Goal: Information Seeking & Learning: Compare options

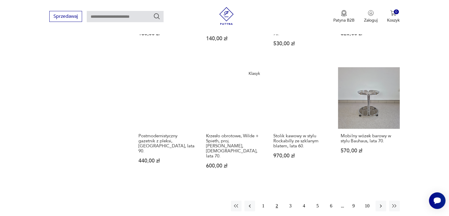
scroll to position [535, 0]
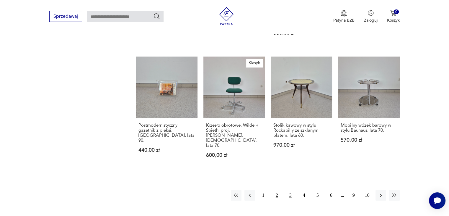
click at [292, 190] on button "3" at bounding box center [290, 195] width 11 height 11
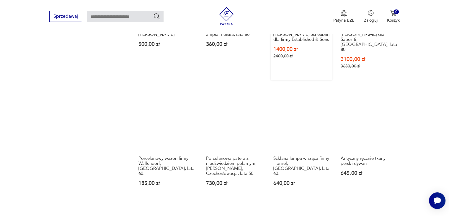
scroll to position [505, 0]
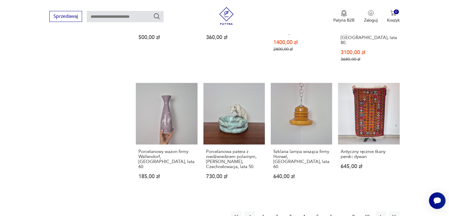
click at [302, 211] on button "4" at bounding box center [304, 216] width 11 height 11
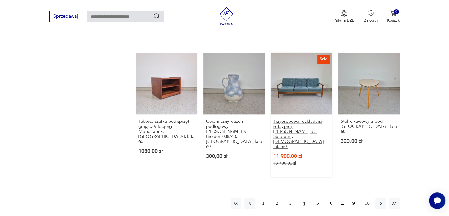
scroll to position [565, 0]
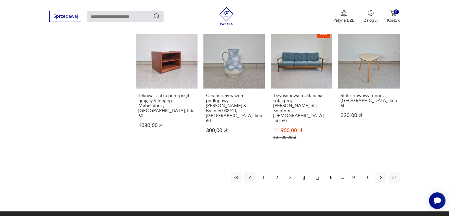
click at [318, 172] on button "5" at bounding box center [317, 177] width 11 height 11
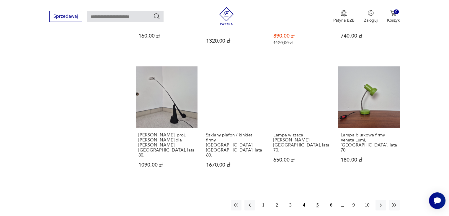
scroll to position [535, 0]
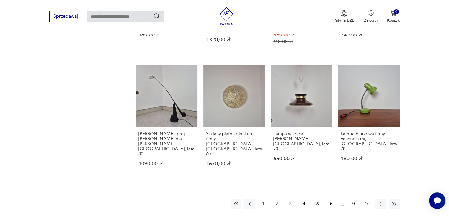
click at [334, 198] on button "6" at bounding box center [331, 203] width 11 height 11
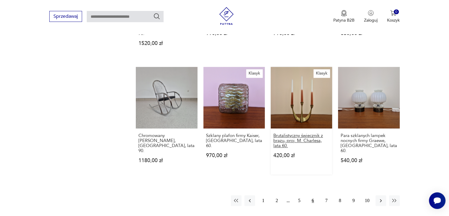
scroll to position [535, 0]
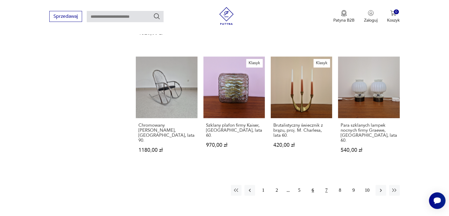
click at [325, 185] on button "7" at bounding box center [326, 190] width 11 height 11
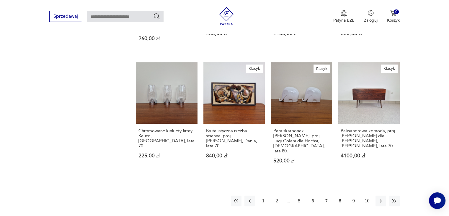
scroll to position [535, 0]
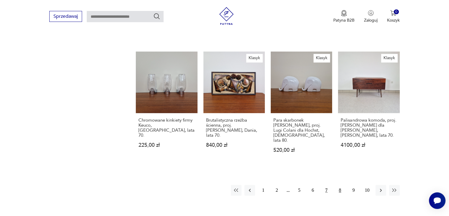
click at [340, 185] on button "8" at bounding box center [340, 190] width 11 height 11
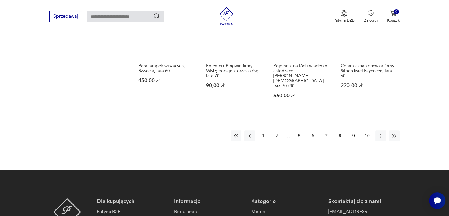
scroll to position [624, 0]
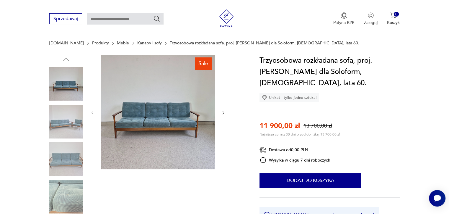
scroll to position [59, 0]
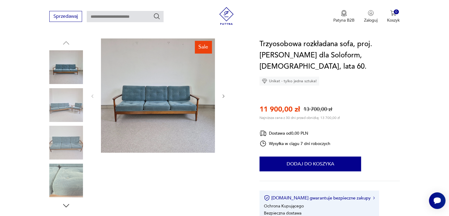
click at [171, 74] on img at bounding box center [158, 95] width 114 height 114
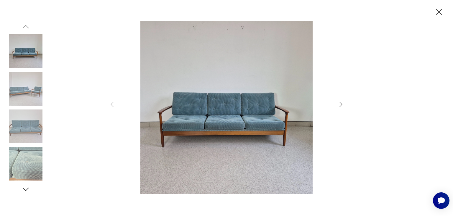
click at [339, 103] on icon "button" at bounding box center [341, 104] width 7 height 7
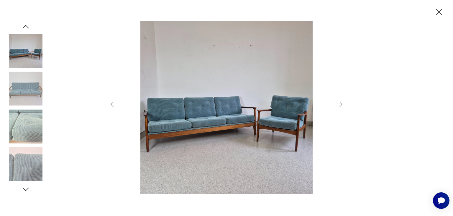
click at [339, 103] on icon "button" at bounding box center [341, 104] width 7 height 7
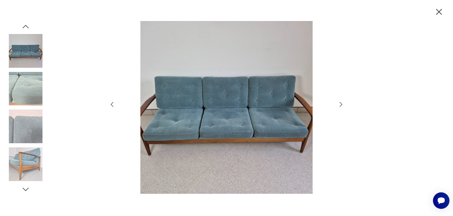
click at [339, 103] on icon "button" at bounding box center [341, 104] width 7 height 7
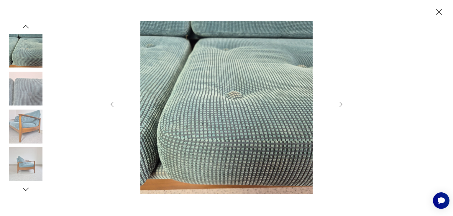
click at [339, 103] on icon "button" at bounding box center [341, 104] width 7 height 7
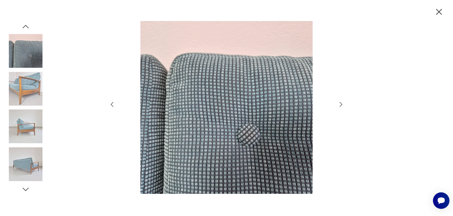
click at [339, 103] on icon "button" at bounding box center [341, 104] width 7 height 7
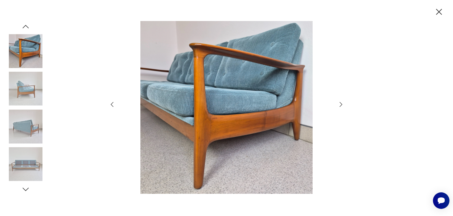
click at [339, 103] on icon "button" at bounding box center [341, 104] width 7 height 7
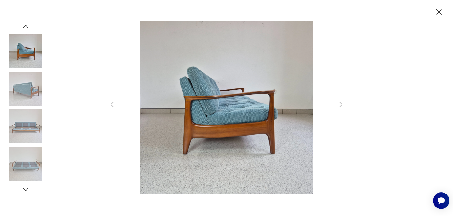
click at [339, 103] on icon "button" at bounding box center [341, 104] width 7 height 7
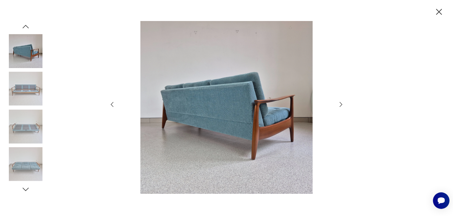
click at [339, 103] on icon "button" at bounding box center [341, 104] width 7 height 7
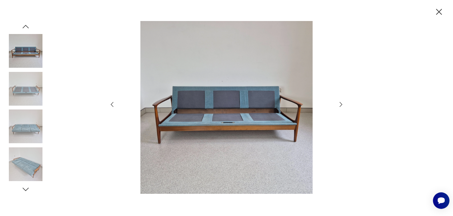
click at [339, 103] on icon "button" at bounding box center [341, 104] width 7 height 7
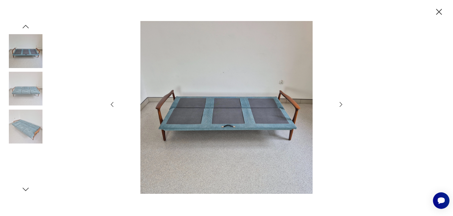
click at [339, 103] on icon "button" at bounding box center [341, 104] width 7 height 7
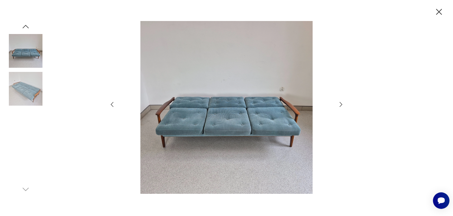
click at [339, 103] on icon "button" at bounding box center [341, 104] width 7 height 7
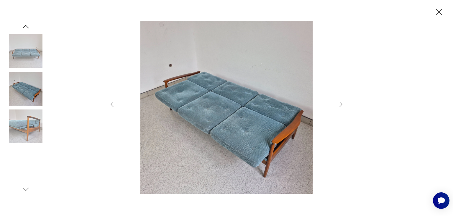
click at [339, 103] on icon "button" at bounding box center [341, 104] width 7 height 7
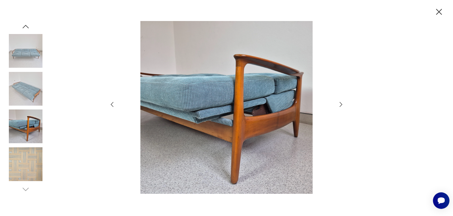
click at [339, 103] on icon "button" at bounding box center [341, 104] width 7 height 7
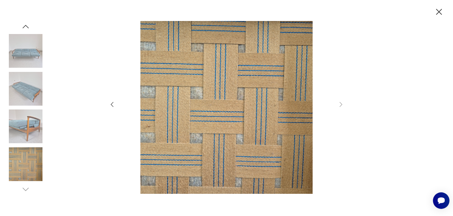
click at [439, 12] on icon "button" at bounding box center [440, 12] width 6 height 6
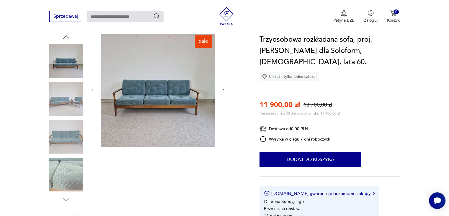
scroll to position [89, 0]
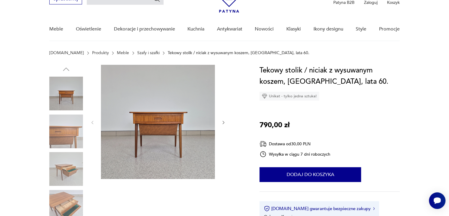
scroll to position [30, 0]
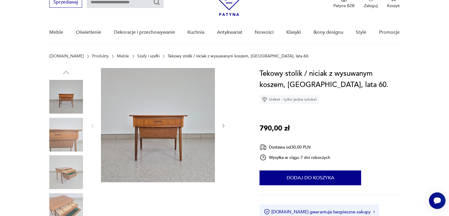
click at [67, 95] on img at bounding box center [66, 97] width 34 height 34
click at [223, 125] on icon "button" at bounding box center [224, 126] width 2 height 4
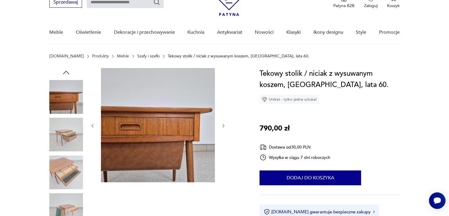
click at [223, 125] on icon "button" at bounding box center [224, 126] width 2 height 4
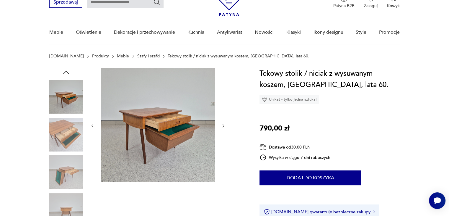
click at [225, 125] on icon "button" at bounding box center [223, 125] width 5 height 5
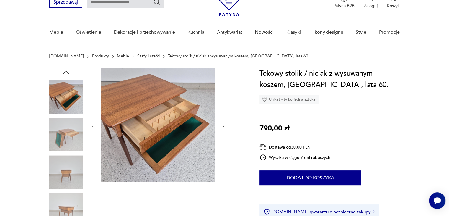
click at [225, 125] on icon "button" at bounding box center [223, 125] width 5 height 5
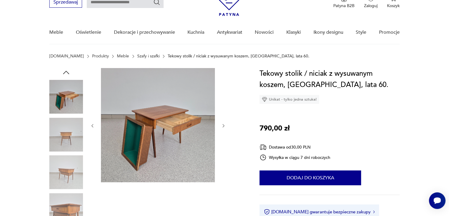
click at [225, 125] on icon "button" at bounding box center [223, 125] width 5 height 5
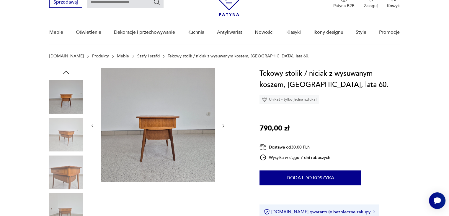
click at [225, 125] on icon "button" at bounding box center [223, 125] width 5 height 5
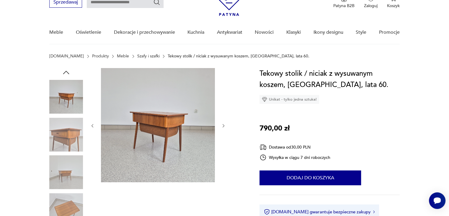
click at [225, 125] on icon "button" at bounding box center [223, 125] width 5 height 5
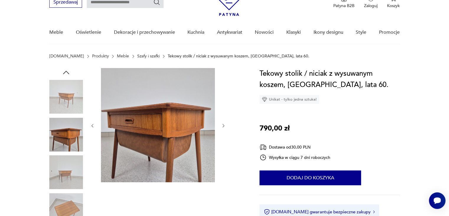
click at [225, 125] on icon "button" at bounding box center [223, 125] width 5 height 5
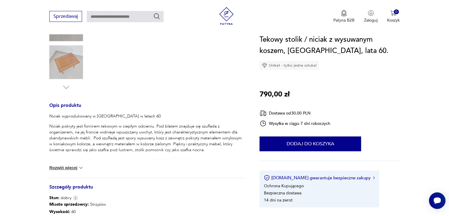
scroll to position [207, 0]
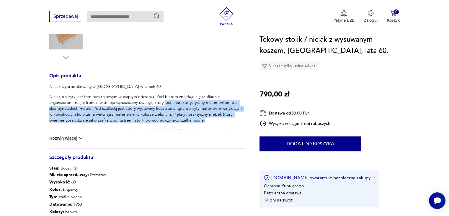
drag, startPoint x: 138, startPoint y: 103, endPoint x: 237, endPoint y: 112, distance: 99.6
click at [241, 121] on p "Niciak pokryty jest fornirem tekowym w ciepłym odcieniu. Pod blatem znajduje si…" at bounding box center [147, 109] width 196 height 30
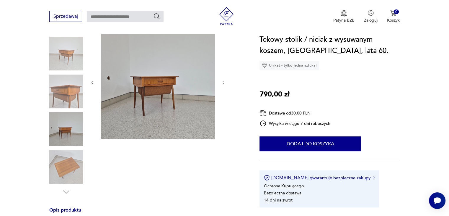
scroll to position [59, 0]
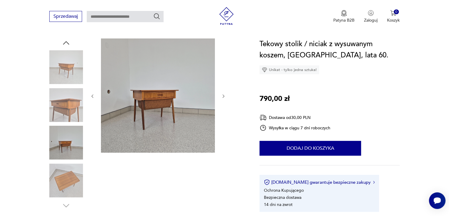
click at [225, 98] on button "button" at bounding box center [223, 96] width 5 height 6
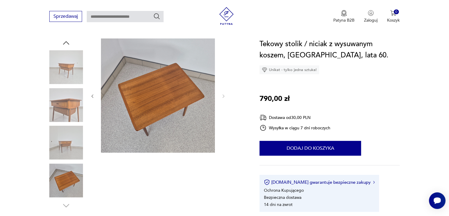
click at [71, 73] on img at bounding box center [66, 67] width 34 height 34
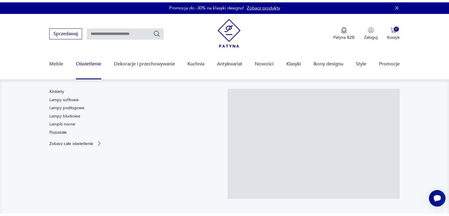
scroll to position [0, 0]
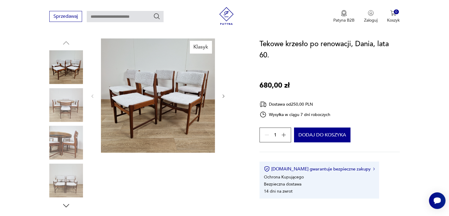
scroll to position [30, 0]
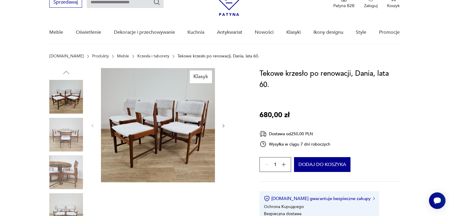
click at [68, 96] on img at bounding box center [66, 97] width 34 height 34
click at [138, 117] on img at bounding box center [158, 125] width 114 height 114
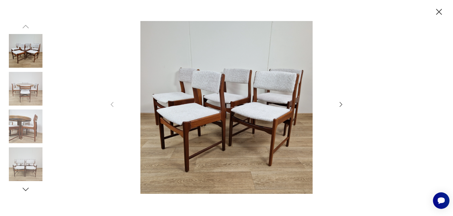
click at [440, 11] on icon "button" at bounding box center [440, 12] width 6 height 6
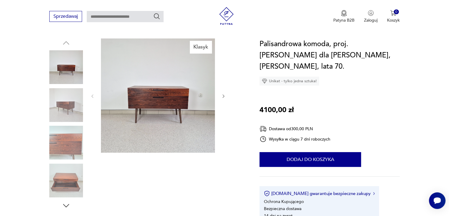
click at [63, 107] on img at bounding box center [66, 105] width 34 height 34
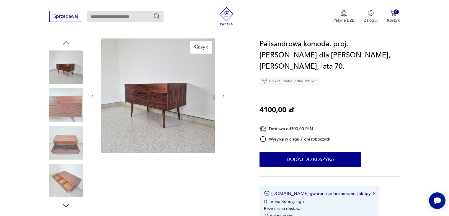
click at [224, 95] on icon "button" at bounding box center [223, 96] width 5 height 5
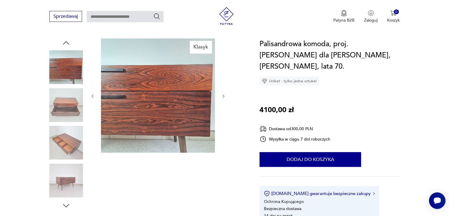
click at [224, 95] on icon "button" at bounding box center [223, 96] width 5 height 5
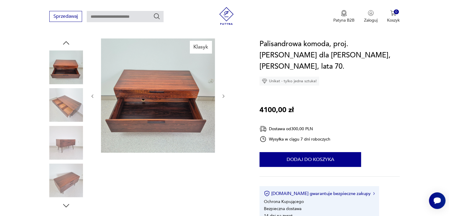
click at [224, 95] on icon "button" at bounding box center [223, 96] width 5 height 5
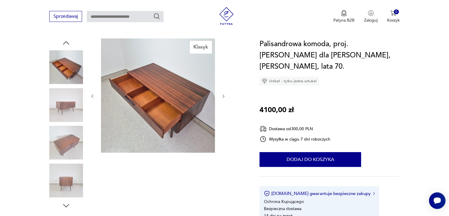
click at [224, 95] on icon "button" at bounding box center [223, 96] width 5 height 5
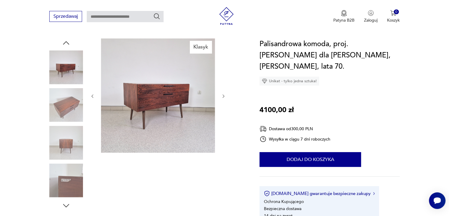
click at [224, 95] on icon "button" at bounding box center [223, 96] width 5 height 5
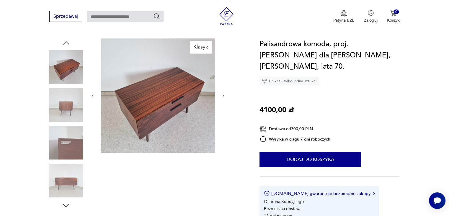
click at [224, 95] on icon "button" at bounding box center [223, 96] width 5 height 5
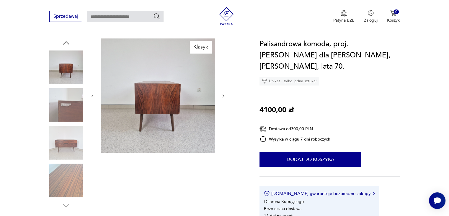
click at [224, 95] on icon "button" at bounding box center [223, 96] width 5 height 5
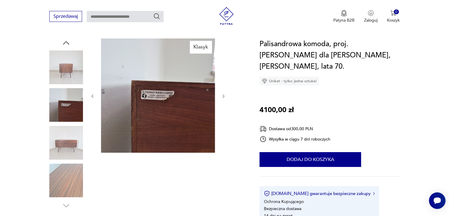
click at [224, 95] on icon "button" at bounding box center [223, 96] width 5 height 5
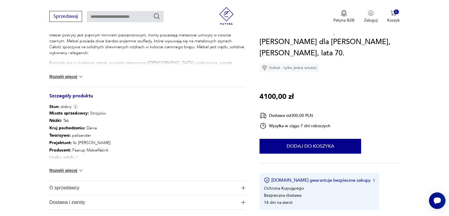
scroll to position [236, 0]
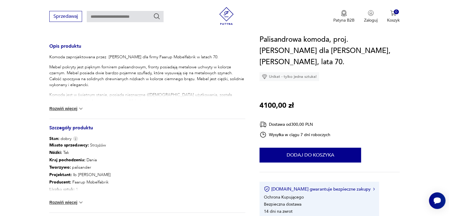
click at [72, 109] on button "Rozwiń więcej" at bounding box center [66, 108] width 34 height 6
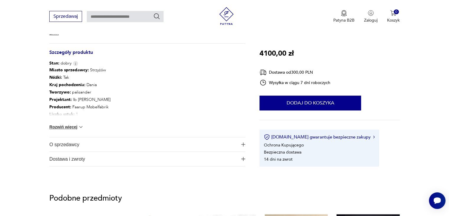
scroll to position [354, 0]
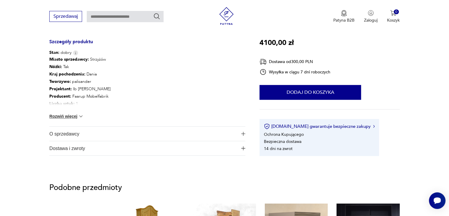
click at [57, 117] on button "Rozwiń więcej" at bounding box center [66, 116] width 34 height 6
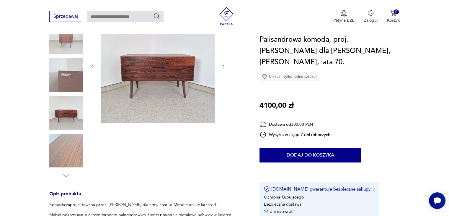
scroll to position [0, 0]
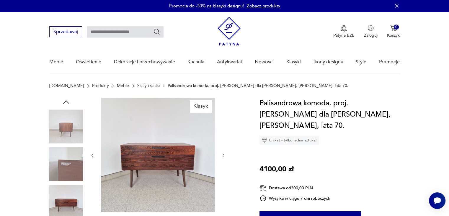
click at [230, 33] on img at bounding box center [229, 31] width 23 height 29
